Goal: Transaction & Acquisition: Obtain resource

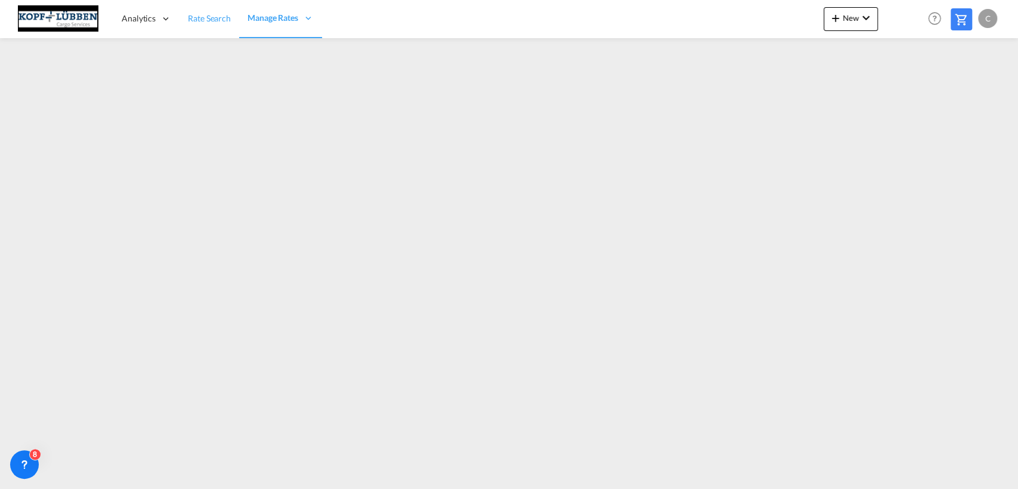
click at [207, 17] on span "Rate Search" at bounding box center [209, 18] width 43 height 10
